Goal: Information Seeking & Learning: Learn about a topic

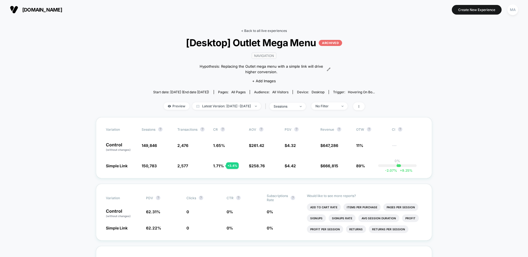
click at [273, 31] on link "< Back to all live experiences" at bounding box center [264, 31] width 46 height 4
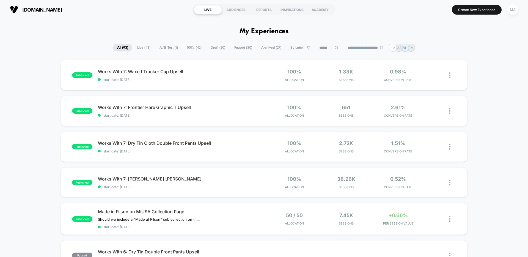
click at [326, 45] on input at bounding box center [329, 48] width 28 height 7
type input "****"
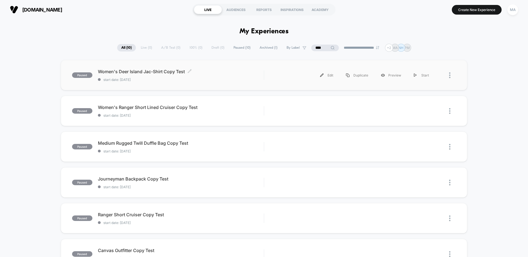
click at [220, 78] on span "start date: [DATE]" at bounding box center [181, 80] width 166 height 4
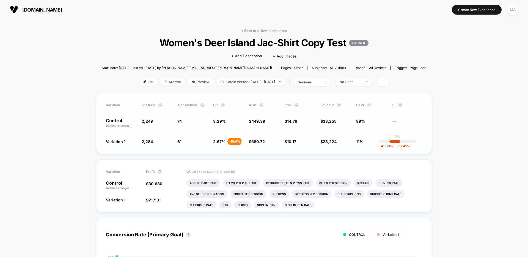
scroll to position [28, 0]
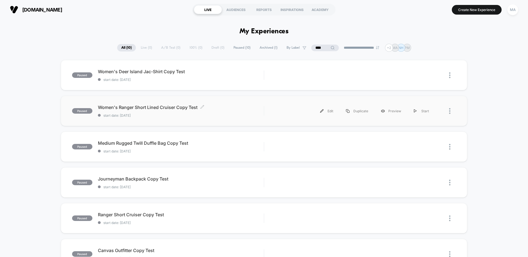
click at [240, 107] on span "Women's Ranger Short Lined Cruiser Copy Test Click to edit experience details" at bounding box center [181, 108] width 166 height 6
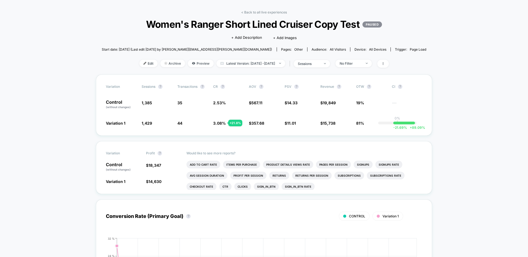
scroll to position [26, 0]
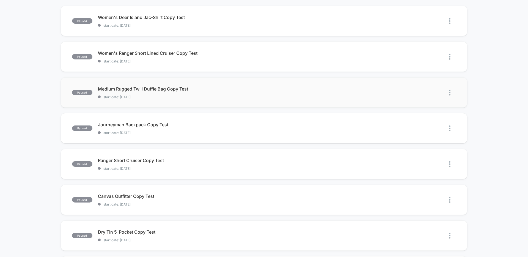
scroll to position [55, 0]
click at [228, 81] on div "paused Medium Rugged Twill Duffle Bag Copy Test start date: [DATE] Edit Duplica…" at bounding box center [264, 91] width 407 height 30
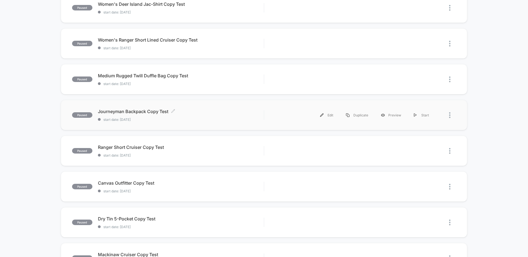
scroll to position [68, 0]
click at [184, 117] on span "start date: [DATE]" at bounding box center [181, 119] width 166 height 4
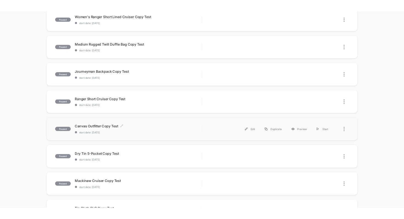
scroll to position [107, 0]
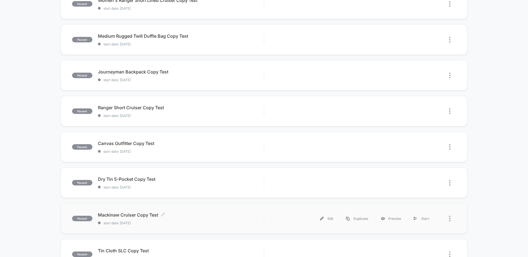
click at [171, 219] on div "Mackinaw Cruiser Copy Test Click to edit experience details Click to edit exper…" at bounding box center [181, 218] width 166 height 13
